Goal: Task Accomplishment & Management: Complete application form

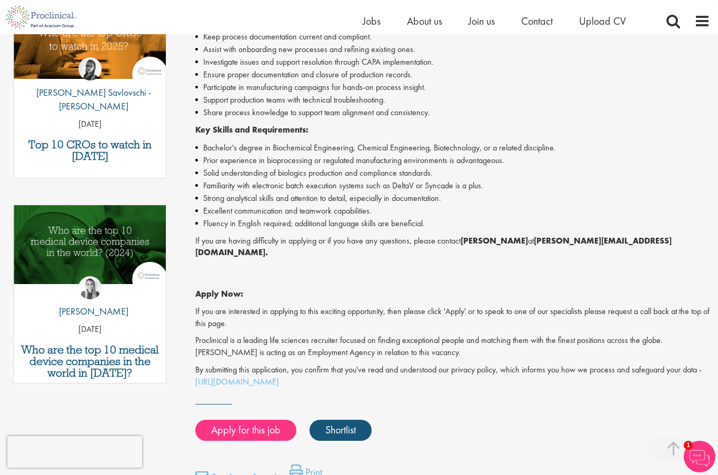
scroll to position [386, 0]
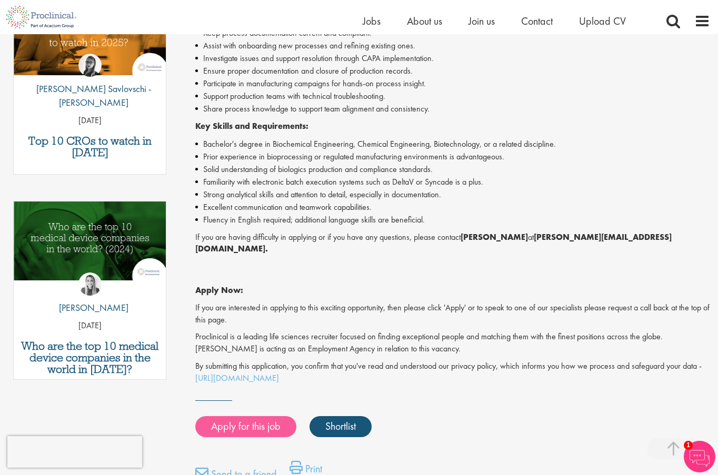
click at [274, 416] on link "Apply for this job" at bounding box center [245, 426] width 101 height 21
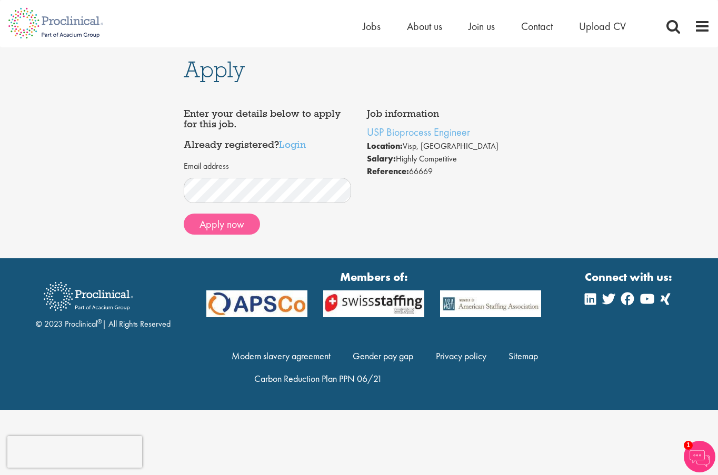
click at [223, 225] on button "Apply now" at bounding box center [222, 224] width 76 height 21
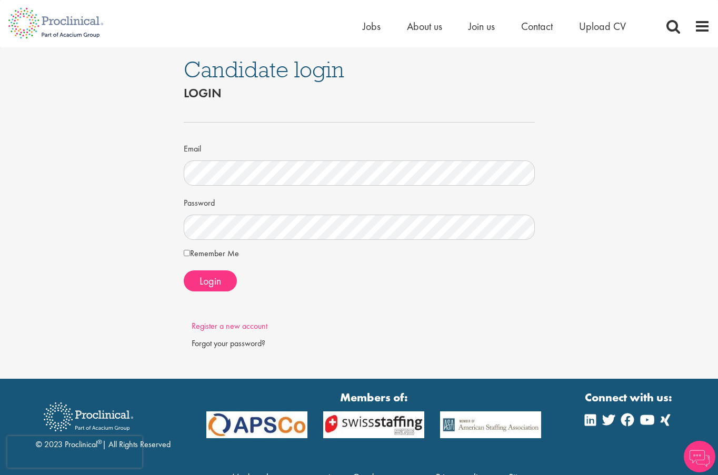
click at [230, 322] on link "Register a new account" at bounding box center [229, 325] width 76 height 11
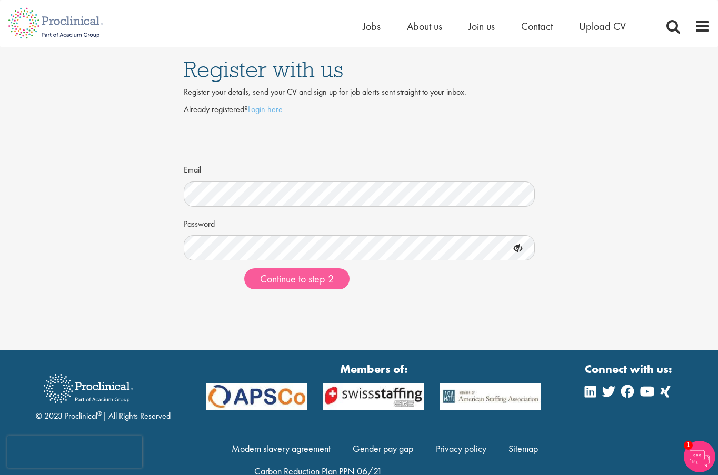
click at [316, 279] on span "Continue to step 2" at bounding box center [297, 279] width 74 height 14
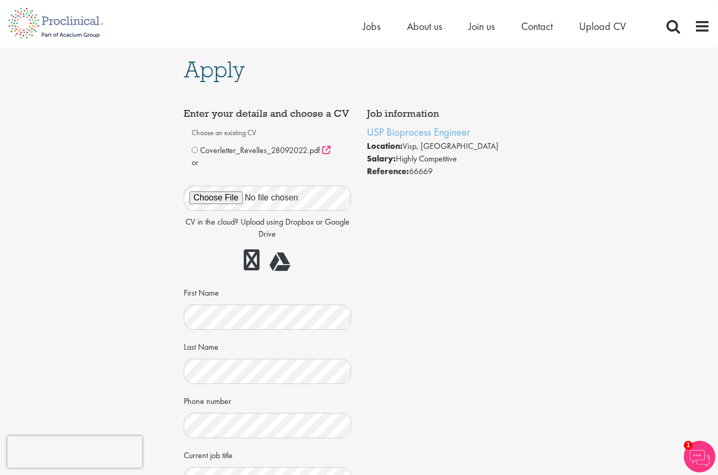
click at [326, 150] on icon at bounding box center [326, 150] width 8 height 8
click at [698, 456] on img at bounding box center [699, 457] width 32 height 32
click at [432, 332] on div "Job information USP Bioprocess Engineer Location: Visp, Switzerland Salary: Hig…" at bounding box center [359, 344] width 367 height 483
click at [432, 136] on link "USP Bioprocess Engineer" at bounding box center [418, 132] width 103 height 14
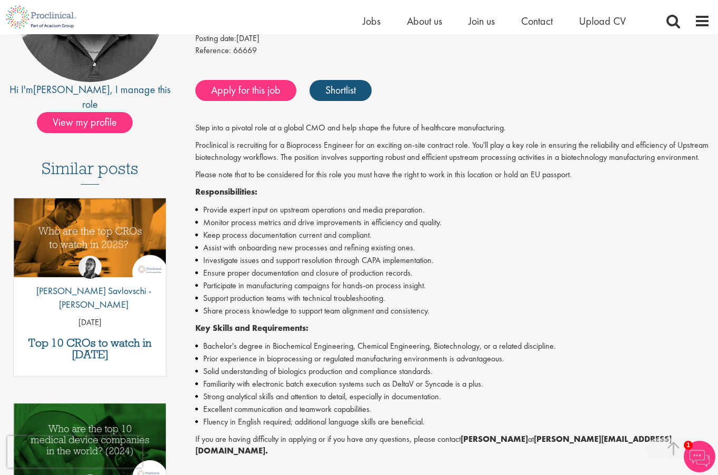
scroll to position [182, 0]
